Goal: Find specific page/section: Find specific page/section

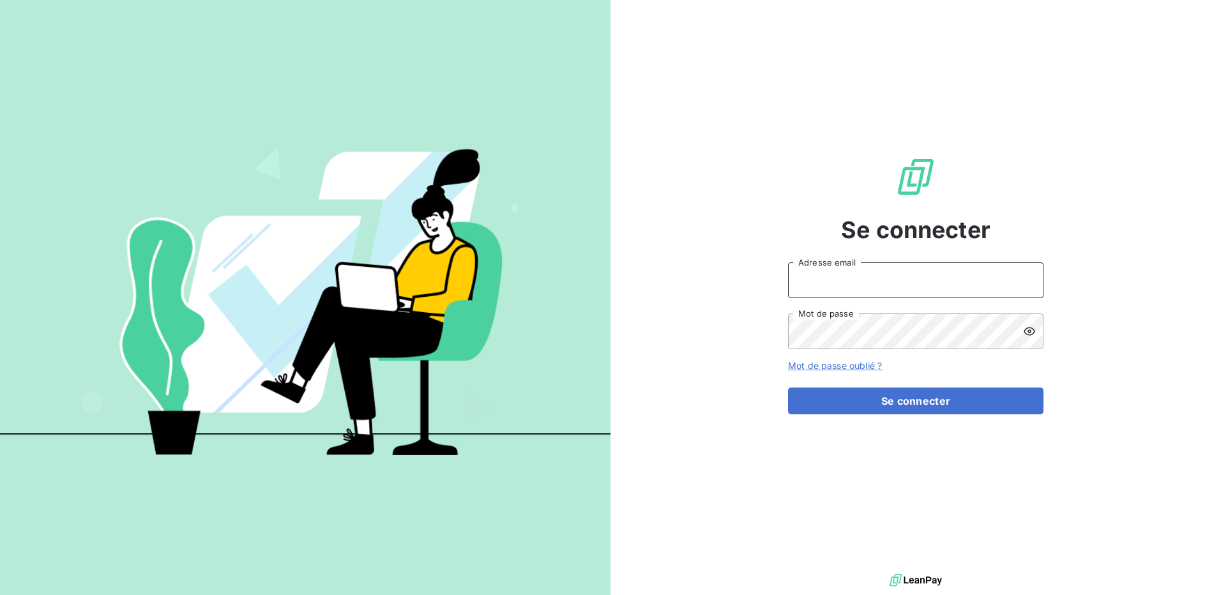
type input "[PERSON_NAME][EMAIL_ADDRESS][DOMAIN_NAME]"
click at [941, 381] on form "[PERSON_NAME][EMAIL_ADDRESS][DOMAIN_NAME] Adresse email Mot de passe Mot de pas…" at bounding box center [916, 339] width 256 height 152
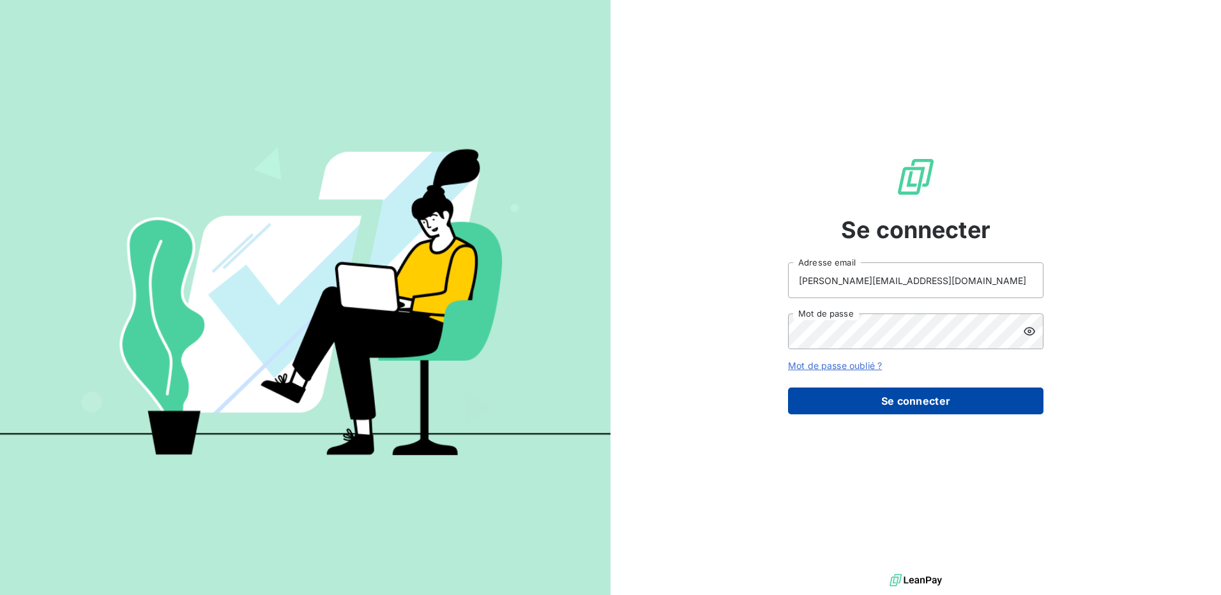
click at [941, 390] on button "Se connecter" at bounding box center [916, 401] width 256 height 27
click at [940, 395] on button "Se connecter" at bounding box center [916, 401] width 256 height 27
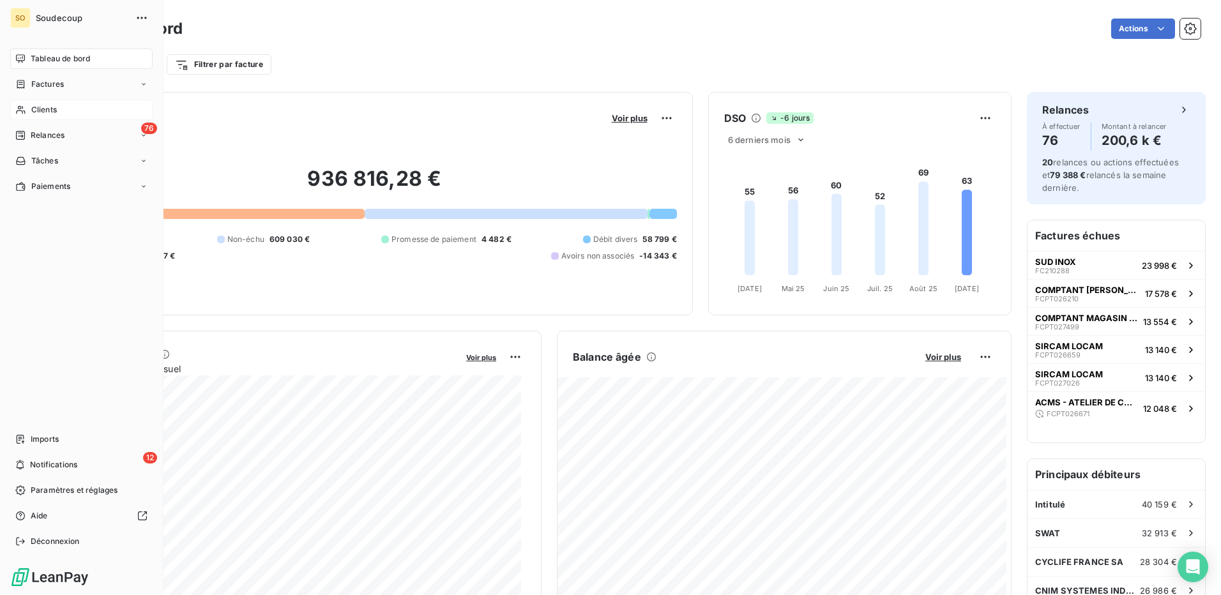
click at [29, 109] on div "Clients" at bounding box center [81, 110] width 142 height 20
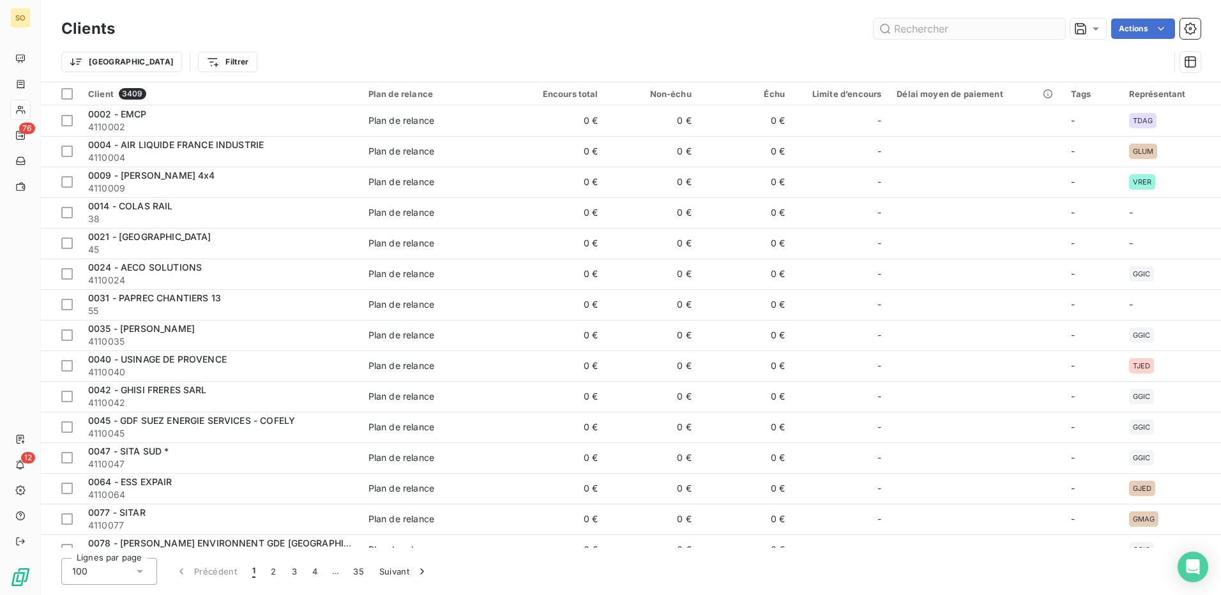
click at [911, 24] on input "text" at bounding box center [970, 29] width 192 height 20
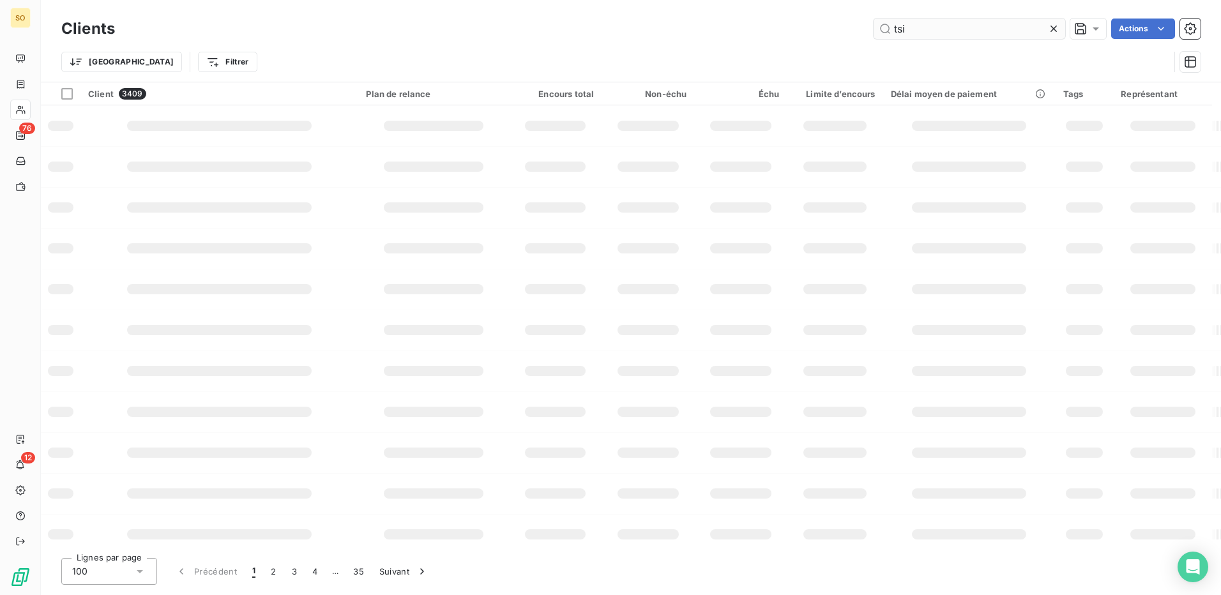
type input "tsi"
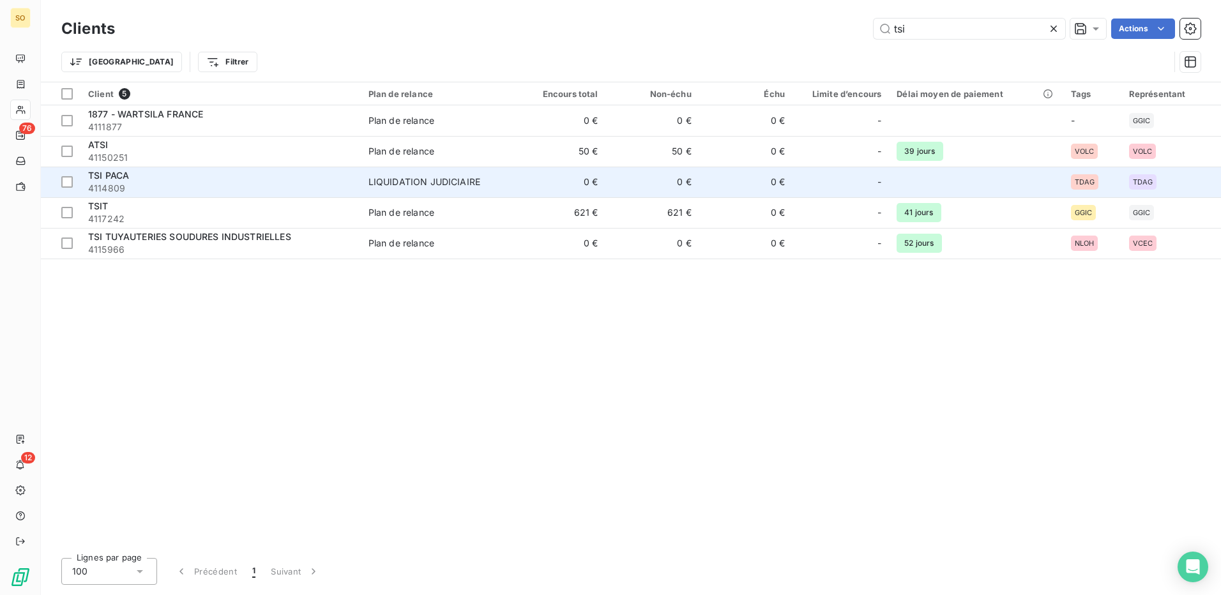
click at [158, 182] on span "4114809" at bounding box center [220, 188] width 265 height 13
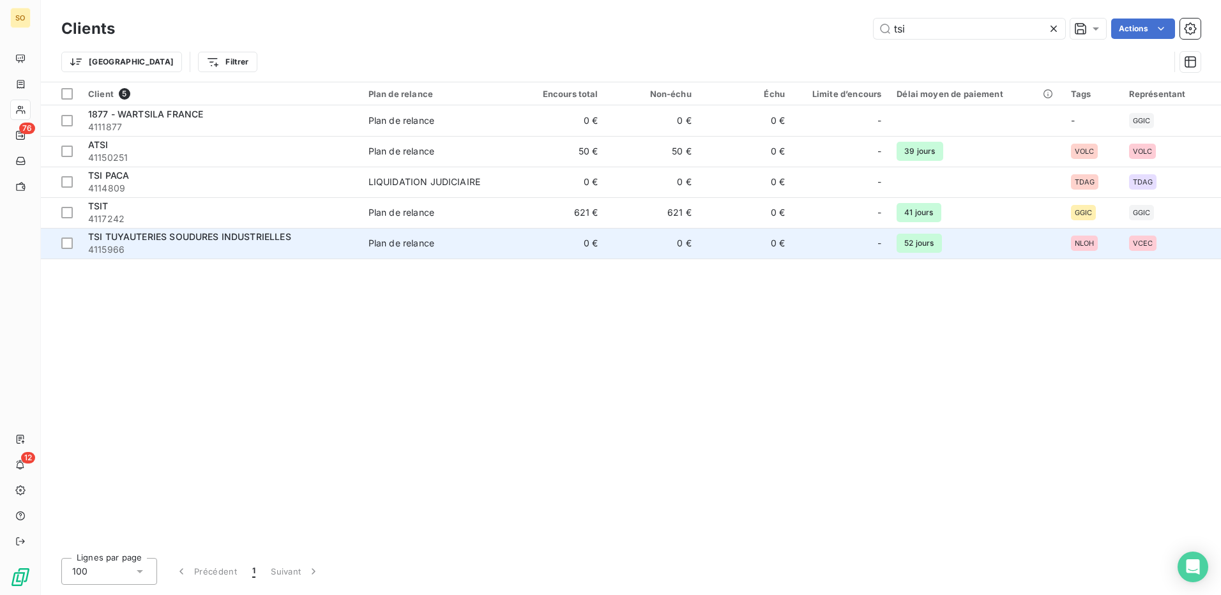
click at [329, 250] on span "4115966" at bounding box center [220, 249] width 265 height 13
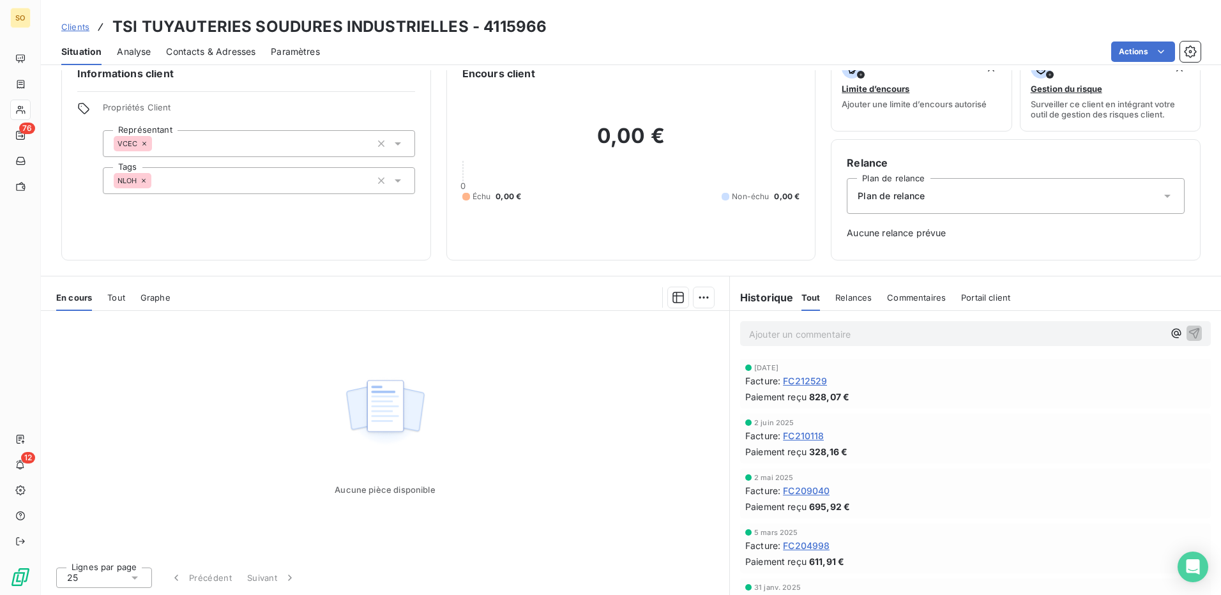
click at [75, 27] on span "Clients" at bounding box center [75, 27] width 28 height 10
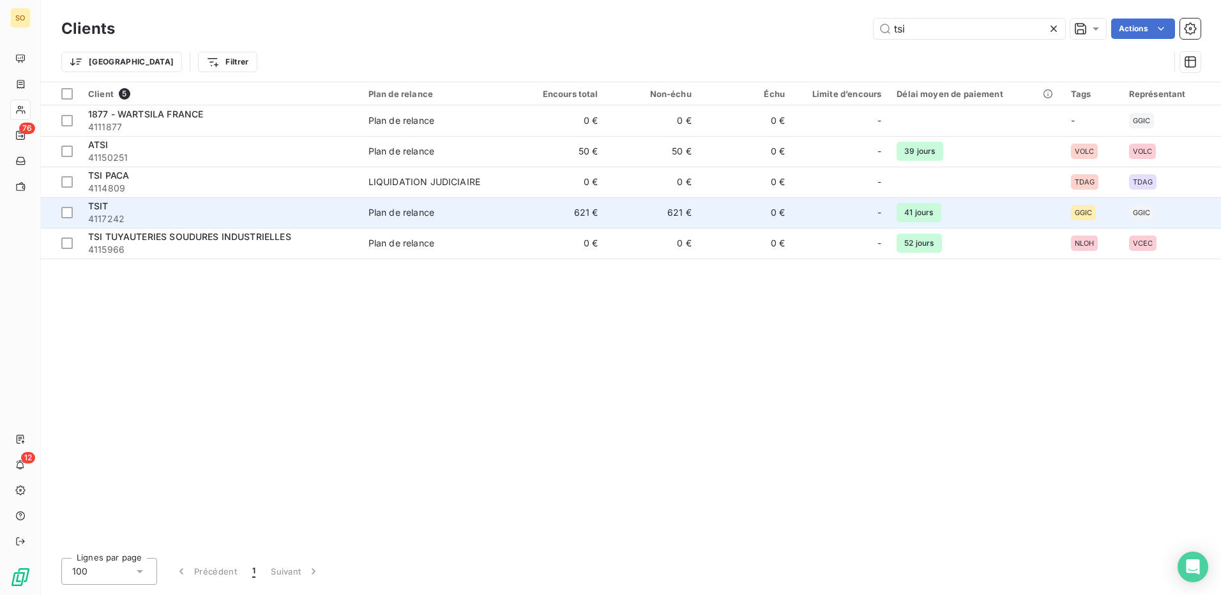
click at [250, 213] on span "4117242" at bounding box center [220, 219] width 265 height 13
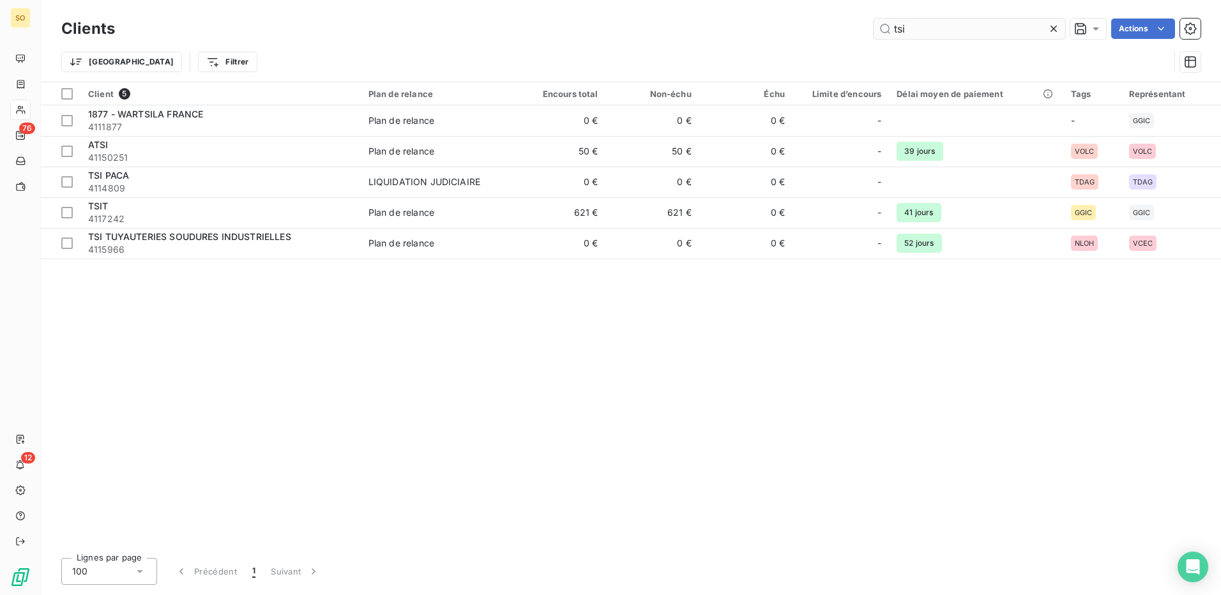
click at [951, 31] on input "tsi" at bounding box center [970, 29] width 192 height 20
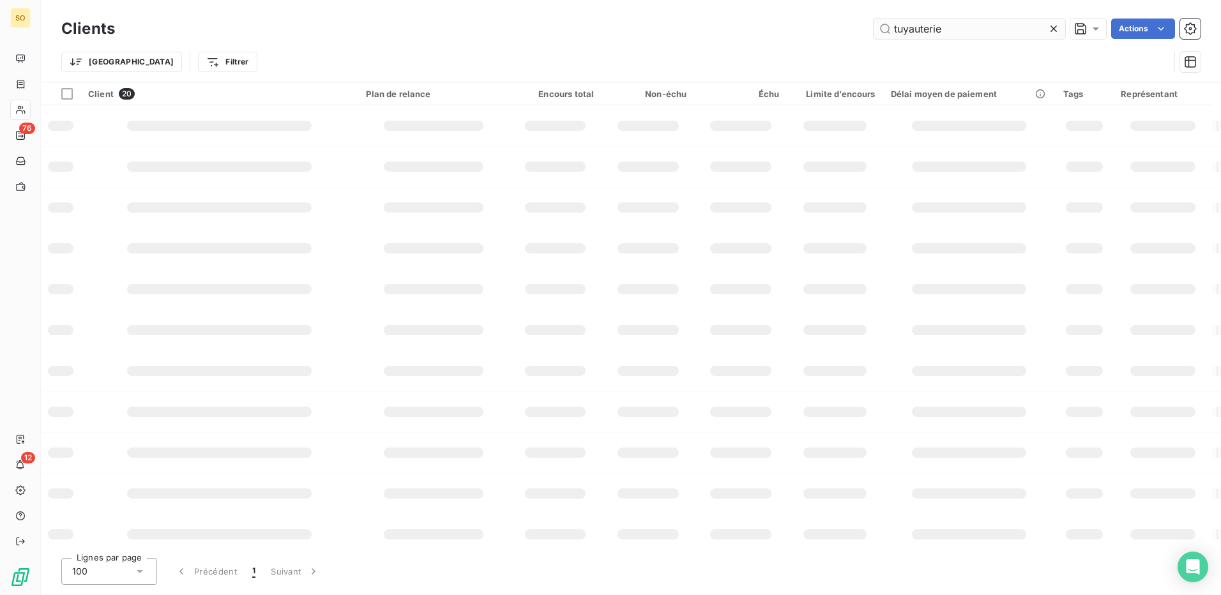
type input "tuyauterie"
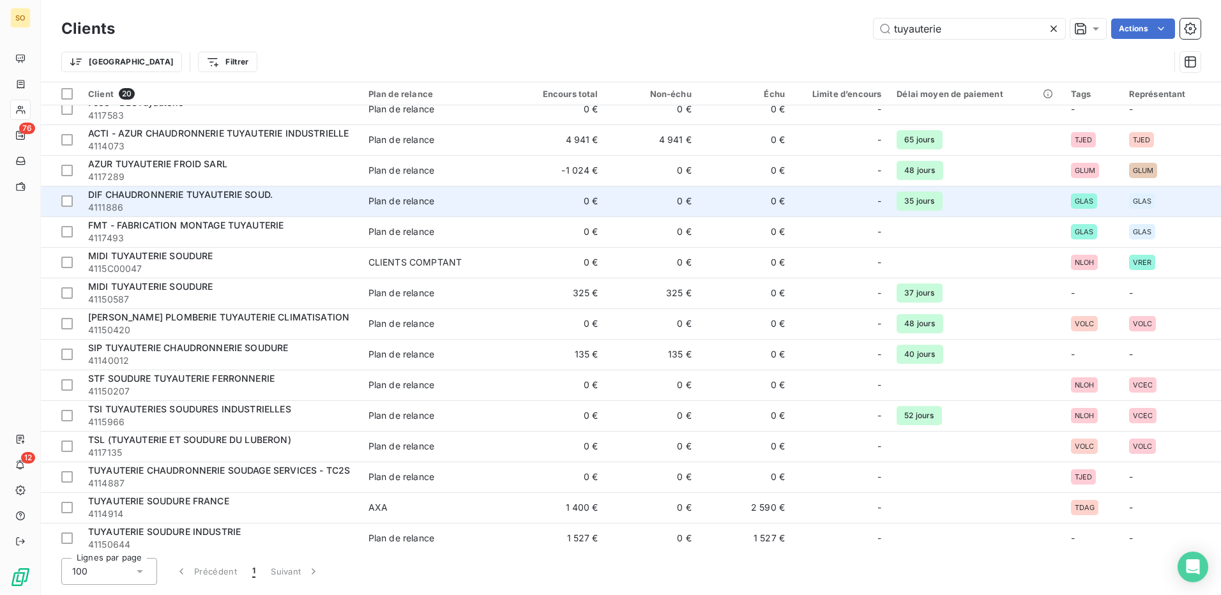
scroll to position [171, 0]
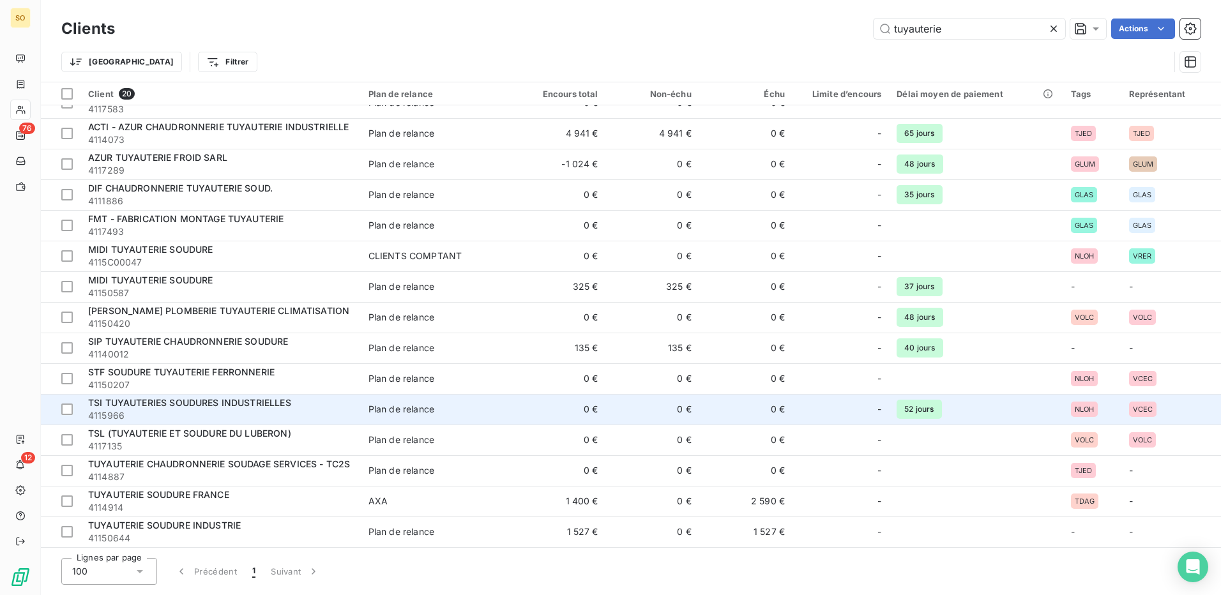
click at [280, 411] on span "4115966" at bounding box center [220, 415] width 265 height 13
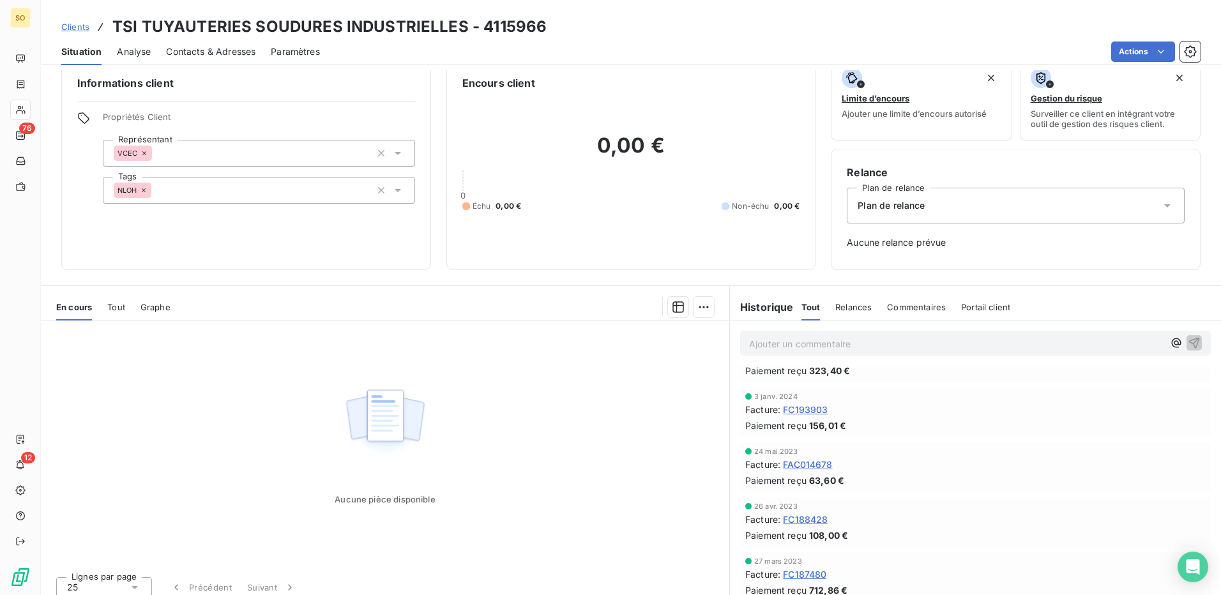
scroll to position [28, 0]
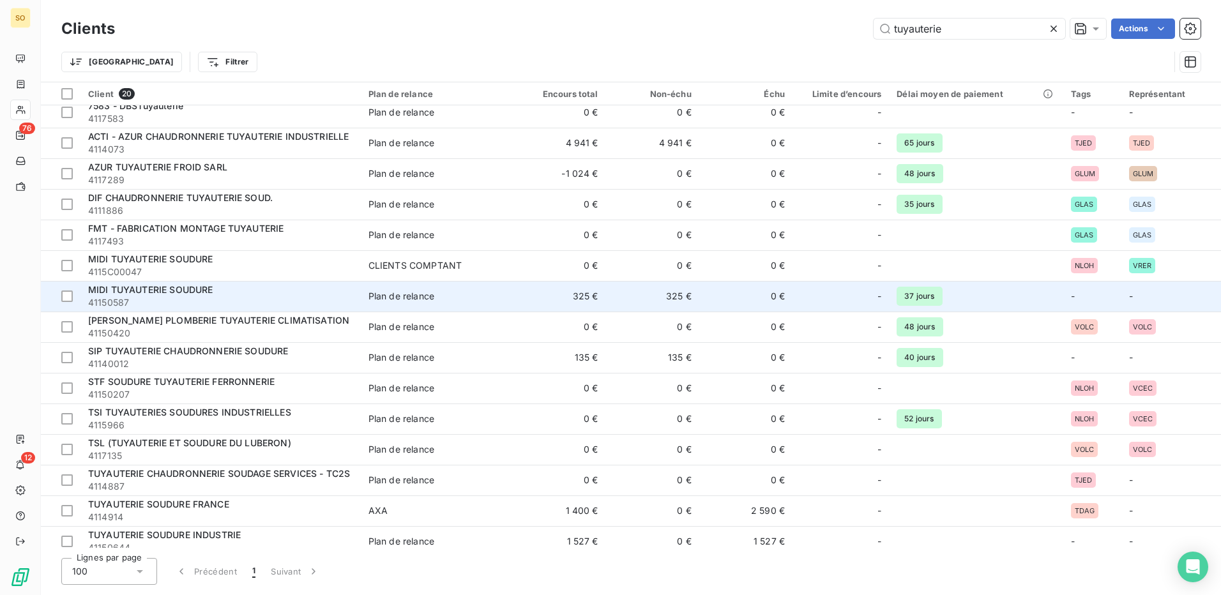
scroll to position [171, 0]
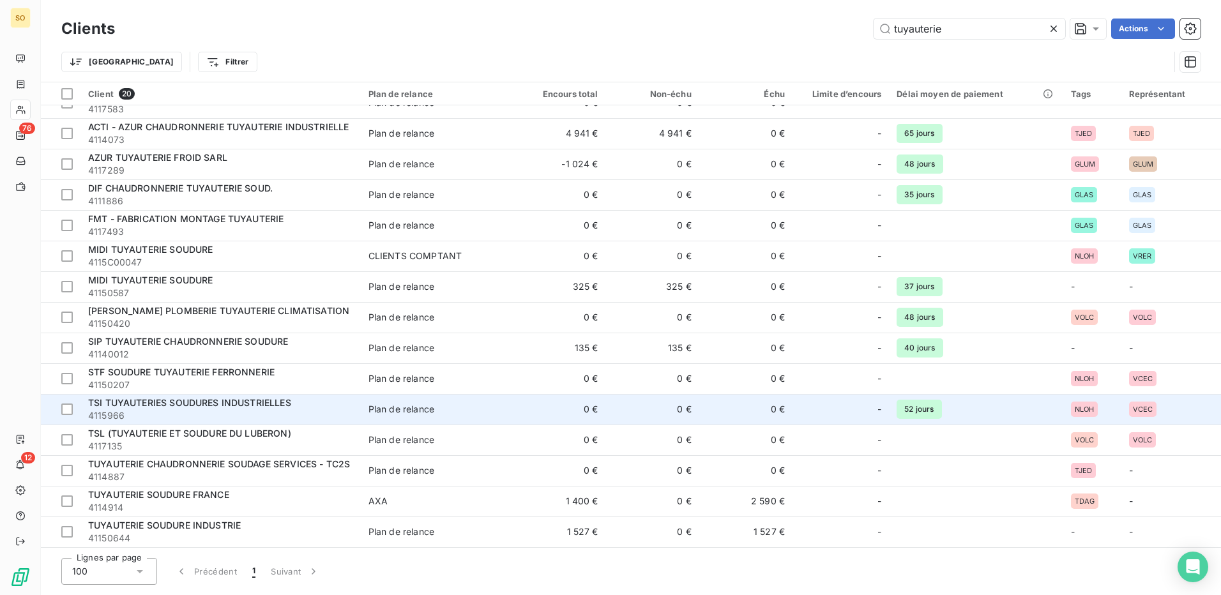
click at [571, 402] on td "0 €" at bounding box center [558, 409] width 93 height 31
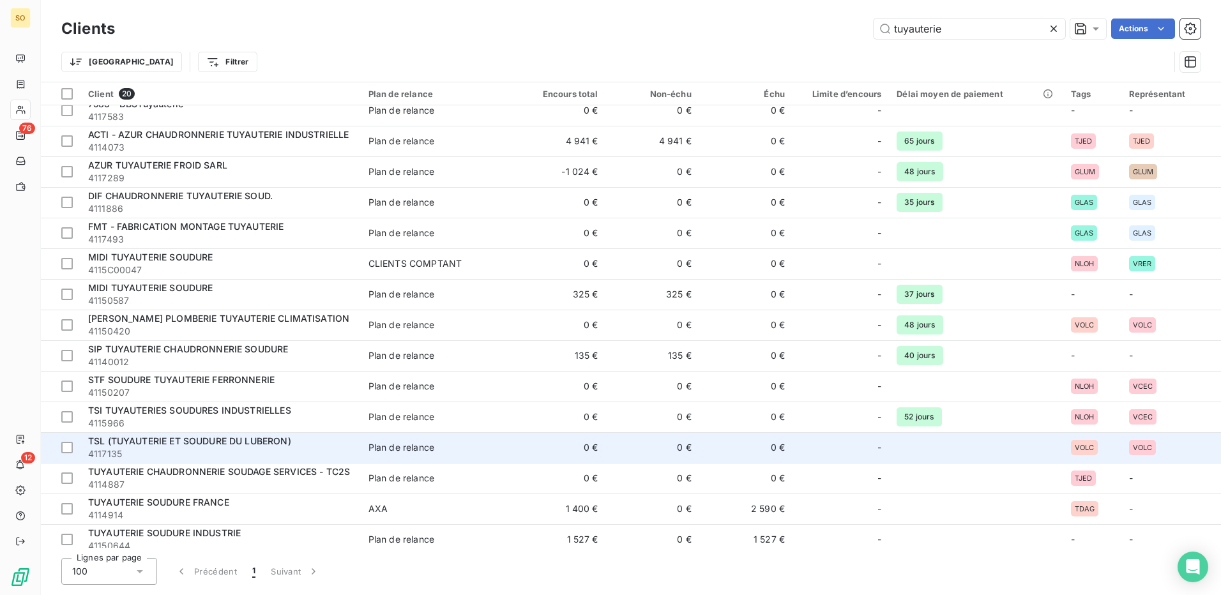
scroll to position [171, 0]
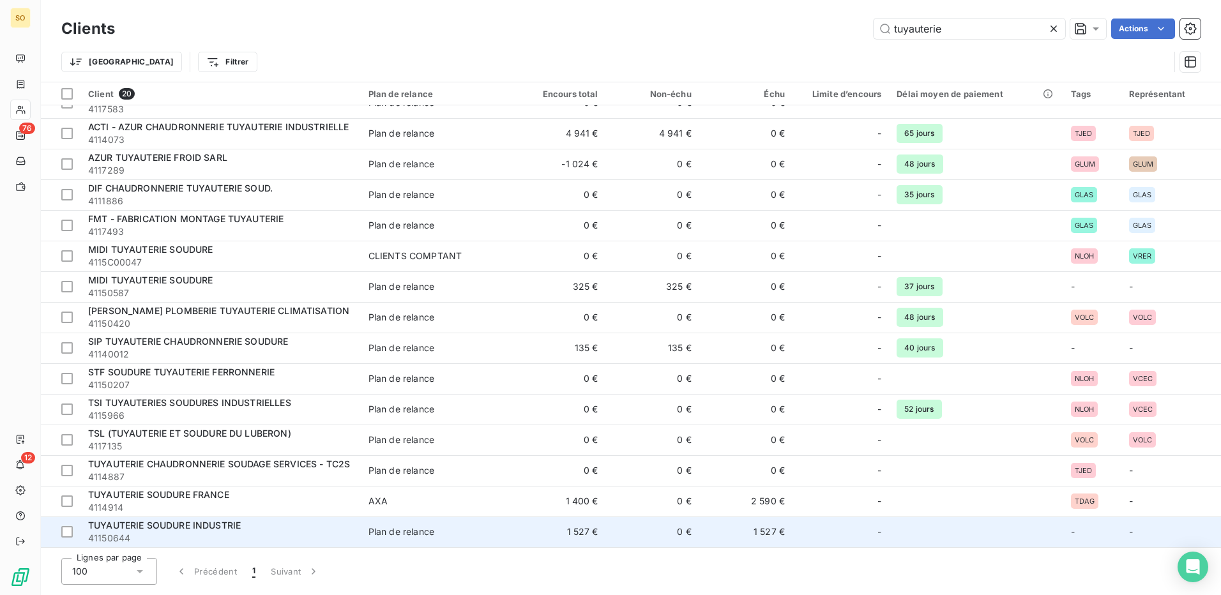
click at [217, 526] on span "TUYAUTERIE SOUDURE INDUSTRIE" at bounding box center [164, 525] width 153 height 11
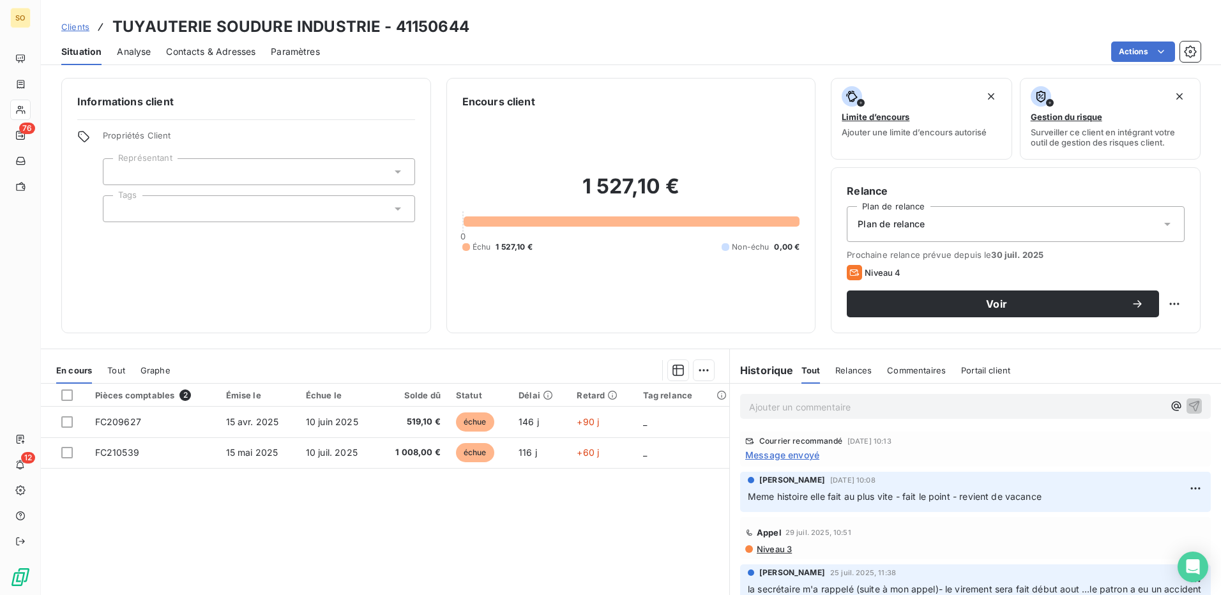
click at [583, 533] on div "Pièces comptables 2 Émise le Échue le Solde dû Statut Délai Retard Tag relance …" at bounding box center [385, 507] width 689 height 246
click at [806, 452] on span "Message envoyé" at bounding box center [783, 454] width 74 height 13
